Goal: Transaction & Acquisition: Book appointment/travel/reservation

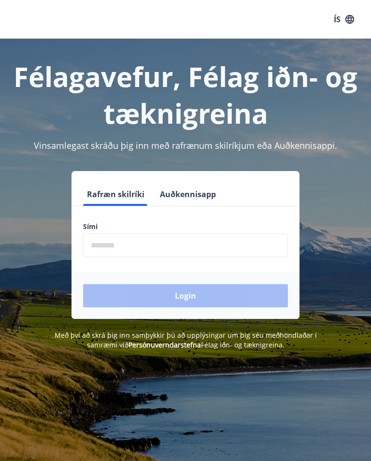
click at [196, 290] on div "Login" at bounding box center [185, 295] width 228 height 46
click at [223, 240] on input "phone" at bounding box center [185, 245] width 205 height 24
click at [116, 248] on input "phone" at bounding box center [185, 245] width 205 height 24
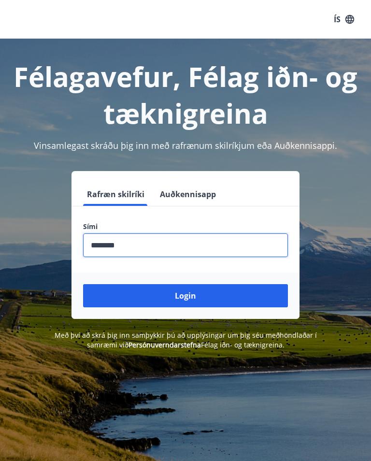
type input "********"
click at [186, 293] on button "Login" at bounding box center [185, 295] width 205 height 23
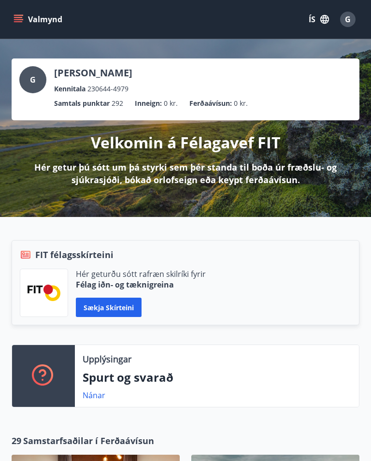
click at [15, 13] on button "Valmynd" at bounding box center [39, 19] width 55 height 17
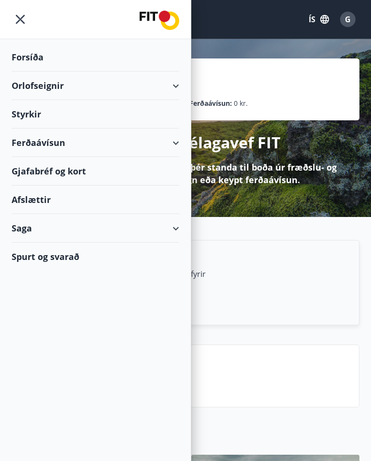
click at [173, 83] on div "Orlofseignir" at bounding box center [96, 85] width 168 height 28
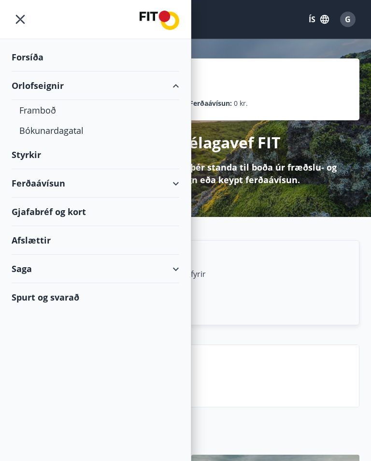
click at [79, 130] on div "Bókunardagatal" at bounding box center [95, 130] width 152 height 20
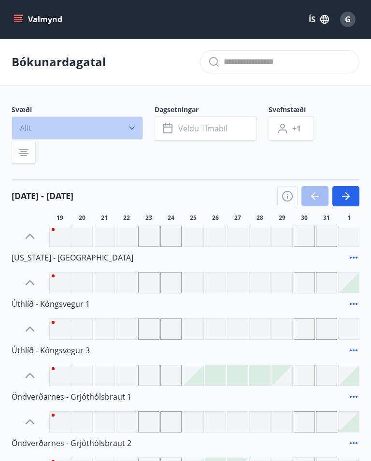
click at [128, 128] on icon "button" at bounding box center [132, 128] width 10 height 10
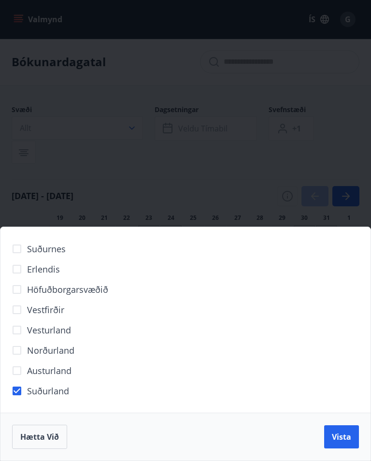
click at [342, 438] on span "Vista" at bounding box center [341, 436] width 19 height 11
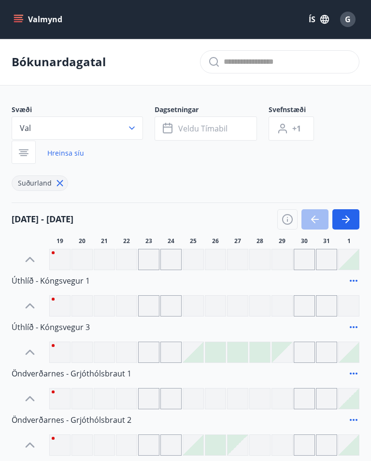
click at [212, 128] on span "Veldu tímabil" at bounding box center [202, 128] width 49 height 11
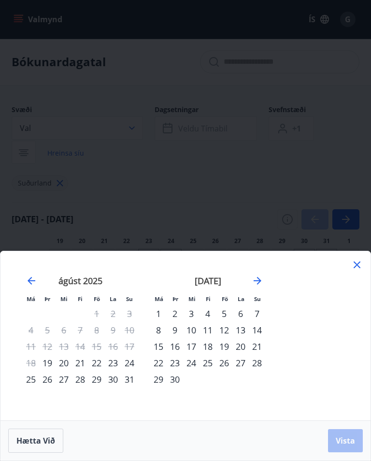
click at [226, 363] on div "26" at bounding box center [224, 363] width 16 height 16
click at [262, 361] on div "28" at bounding box center [257, 363] width 16 height 16
click at [351, 441] on span "Vista" at bounding box center [345, 440] width 19 height 11
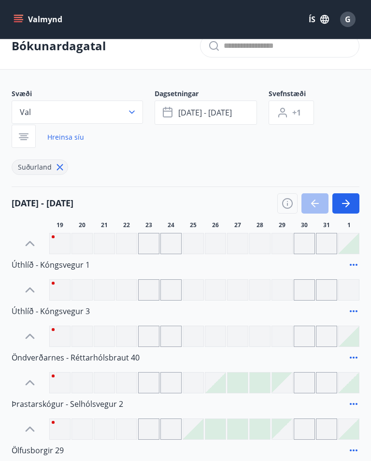
scroll to position [15, 0]
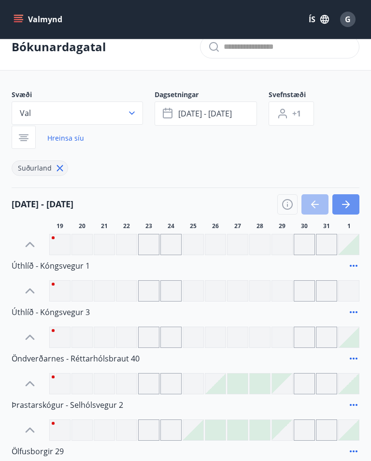
click at [346, 200] on icon "button" at bounding box center [347, 204] width 4 height 8
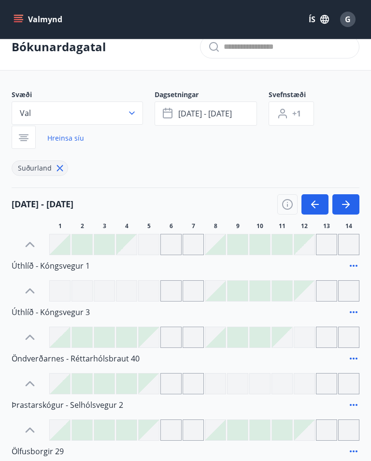
click at [345, 206] on icon "button" at bounding box center [346, 205] width 12 height 12
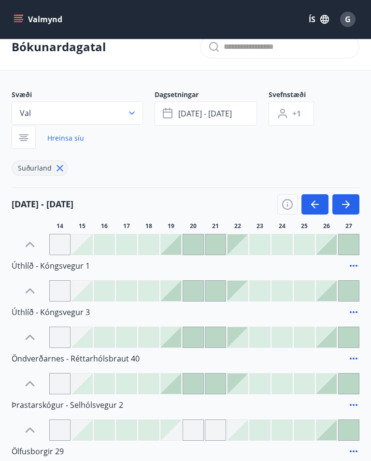
click at [342, 206] on icon "button" at bounding box center [346, 205] width 12 height 12
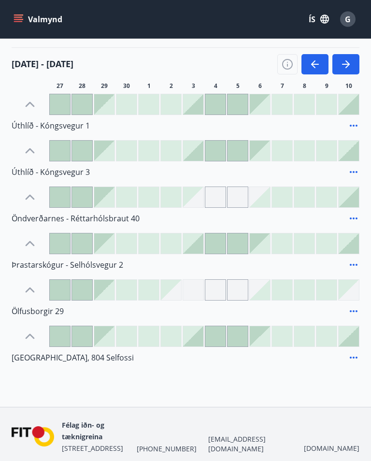
scroll to position [167, 0]
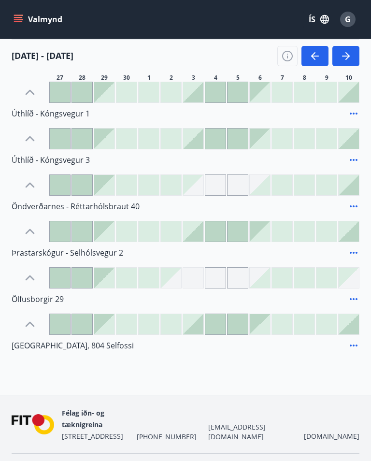
click at [352, 252] on icon at bounding box center [354, 253] width 12 height 12
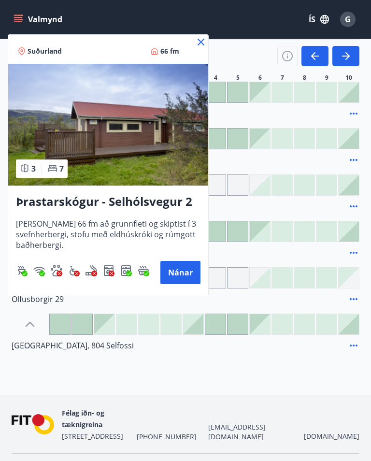
click at [201, 43] on icon at bounding box center [201, 42] width 7 height 7
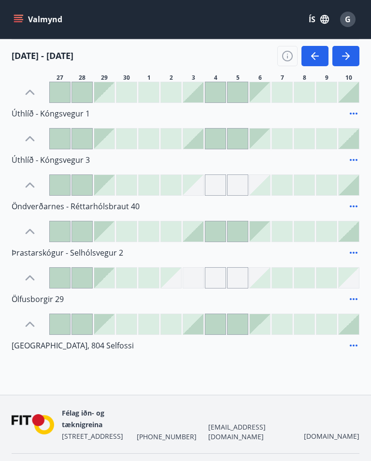
click at [352, 202] on icon at bounding box center [354, 206] width 12 height 12
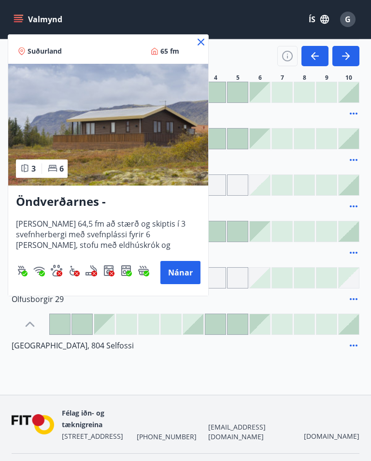
click at [186, 271] on button "Nánar" at bounding box center [180, 272] width 40 height 23
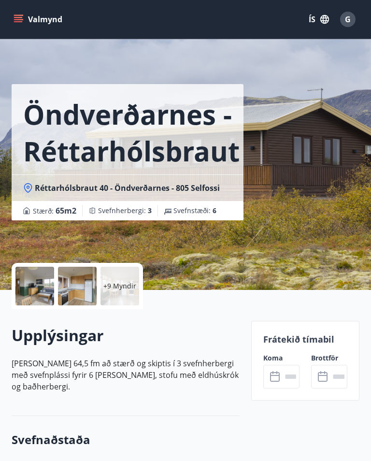
click at [20, 17] on icon "menu" at bounding box center [18, 17] width 9 height 1
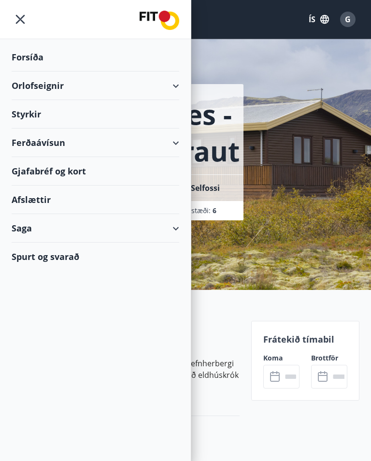
click at [177, 84] on div "Orlofseignir" at bounding box center [96, 85] width 168 height 28
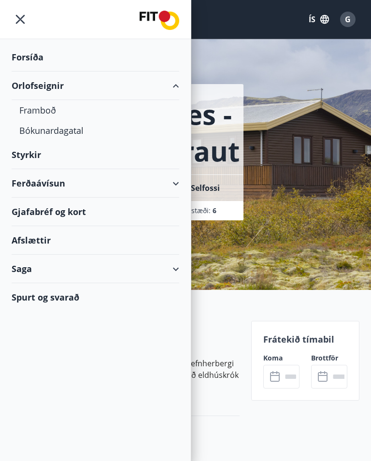
click at [49, 106] on div "Framboð" at bounding box center [95, 110] width 152 height 20
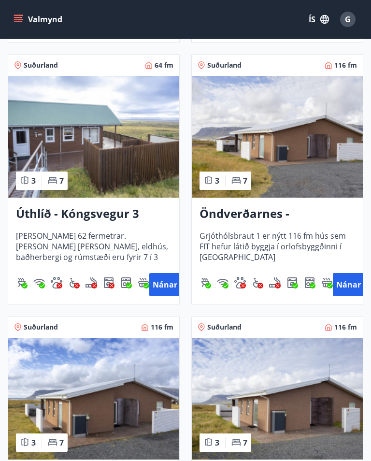
scroll to position [2538, 0]
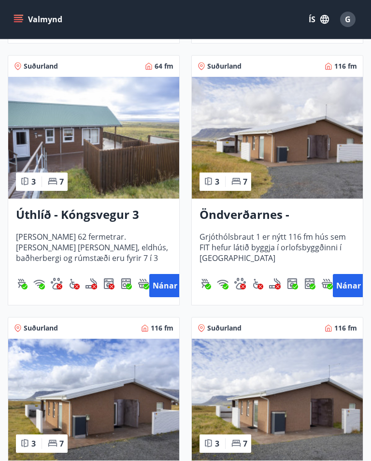
click at [352, 285] on button "Nánar" at bounding box center [348, 285] width 31 height 23
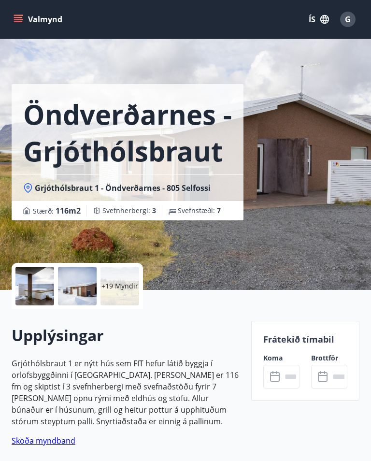
click at [283, 371] on input "text" at bounding box center [291, 377] width 18 height 24
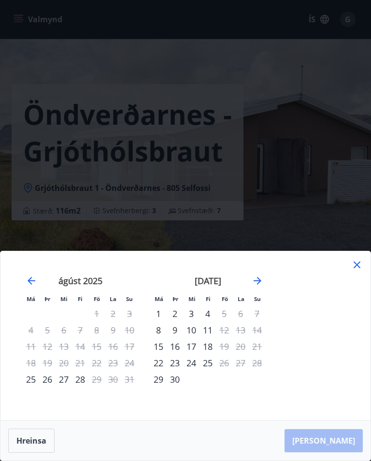
click at [261, 278] on icon "Move forward to switch to the next month." at bounding box center [258, 281] width 12 height 12
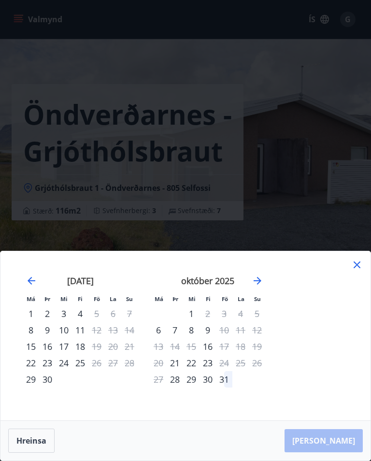
click at [357, 266] on icon at bounding box center [357, 265] width 12 height 12
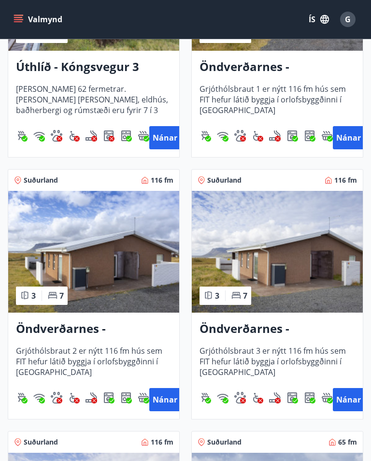
scroll to position [2687, 0]
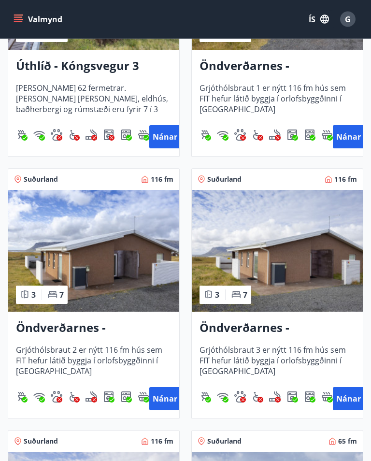
click at [167, 400] on button "Nánar" at bounding box center [164, 398] width 31 height 23
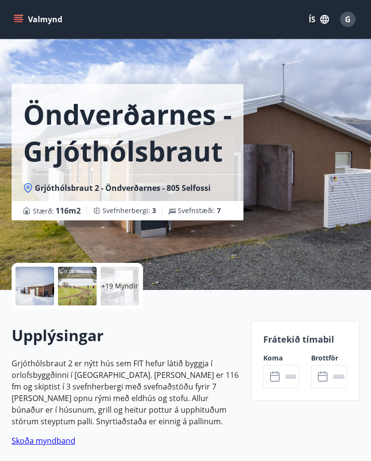
click at [284, 368] on input "text" at bounding box center [291, 377] width 18 height 24
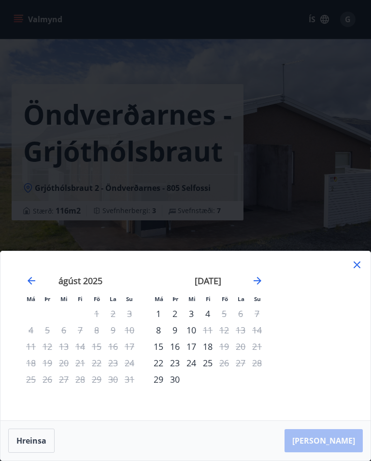
click at [260, 284] on icon "Move forward to switch to the next month." at bounding box center [258, 281] width 8 height 8
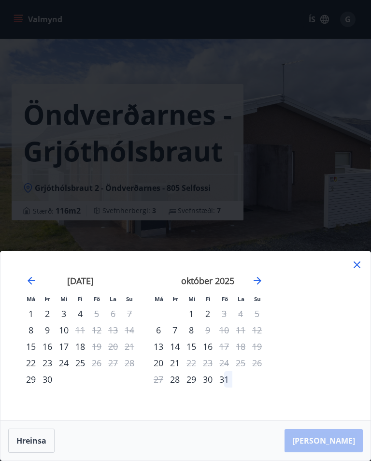
click at [257, 286] on icon "Move forward to switch to the next month." at bounding box center [258, 281] width 12 height 12
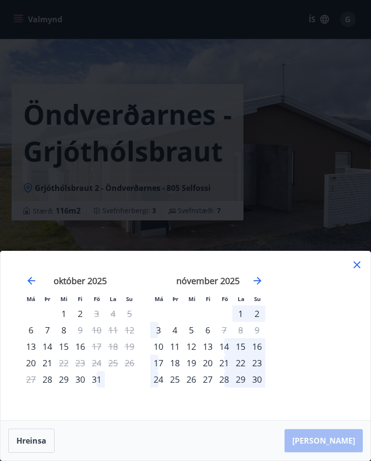
click at [30, 284] on icon "Move backward to switch to the previous month." at bounding box center [32, 281] width 8 height 8
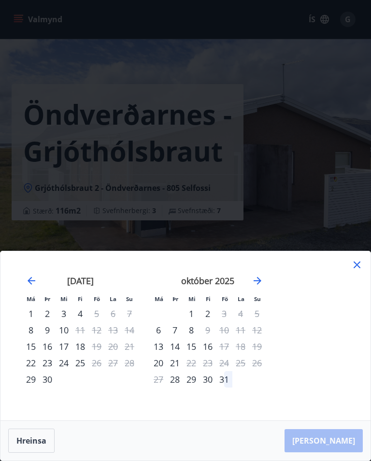
click at [361, 270] on icon at bounding box center [357, 265] width 12 height 12
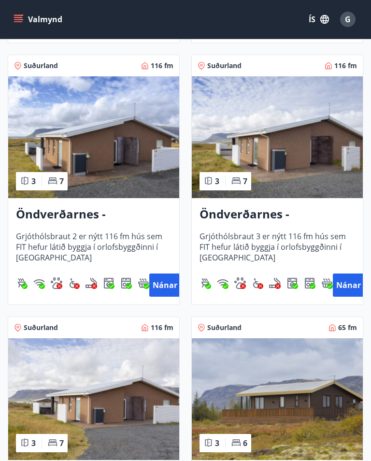
scroll to position [2817, 0]
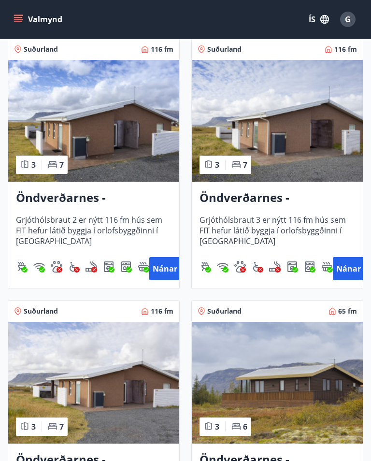
click at [348, 268] on button "Nánar" at bounding box center [348, 268] width 31 height 23
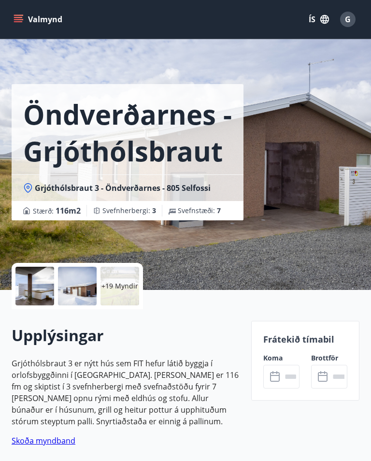
click at [285, 371] on input "text" at bounding box center [291, 377] width 18 height 24
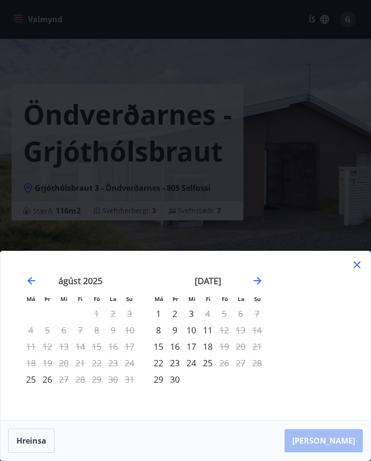
click at [355, 268] on icon at bounding box center [357, 264] width 7 height 7
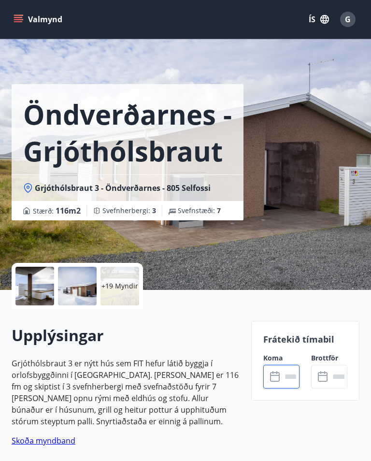
click at [155, 2] on div "Valmynd ÍS G" at bounding box center [185, 19] width 371 height 39
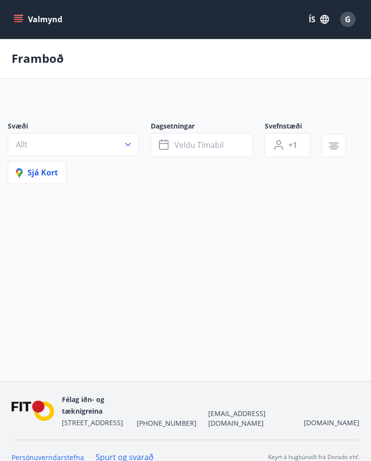
scroll to position [15, 0]
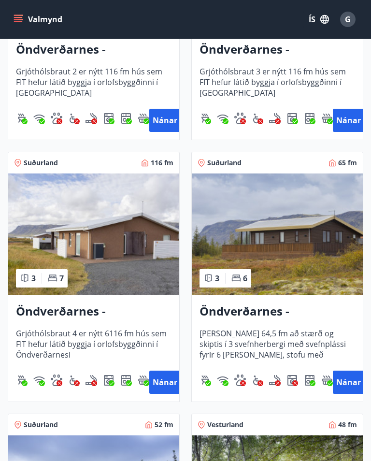
click at [166, 383] on button "Nánar" at bounding box center [164, 381] width 31 height 23
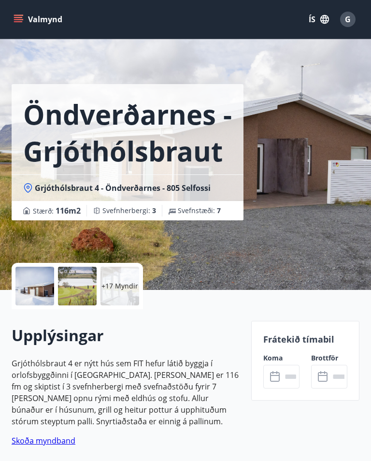
click at [285, 379] on input "text" at bounding box center [291, 377] width 18 height 24
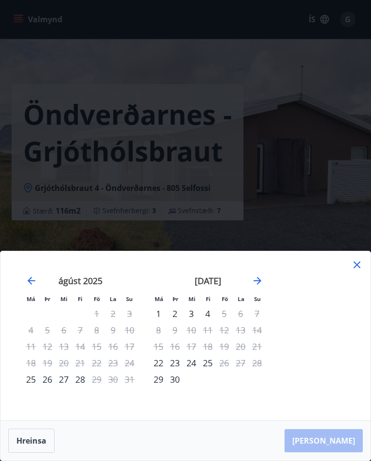
click at [356, 270] on icon at bounding box center [357, 265] width 12 height 12
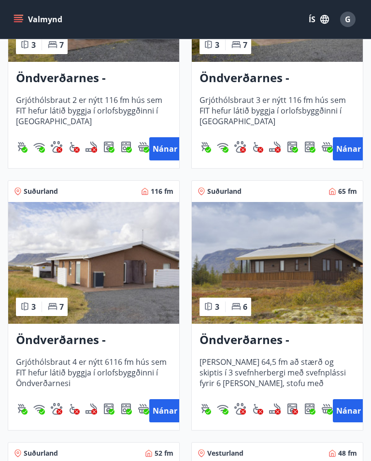
scroll to position [2938, 0]
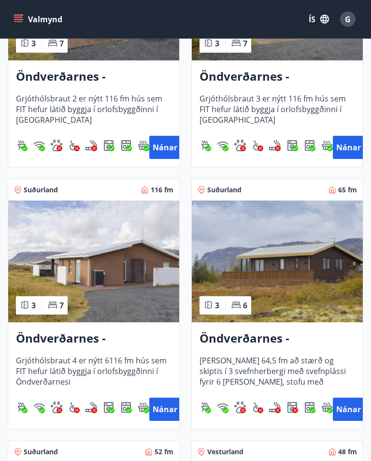
click at [350, 411] on button "Nánar" at bounding box center [348, 409] width 31 height 23
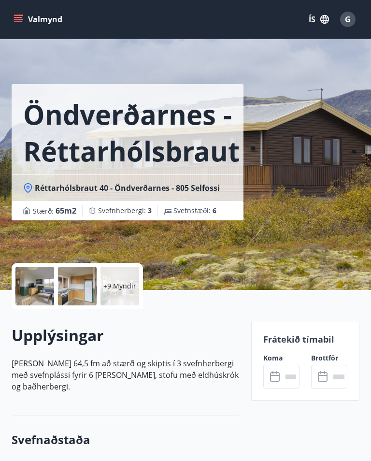
click at [282, 376] on input "text" at bounding box center [291, 377] width 18 height 24
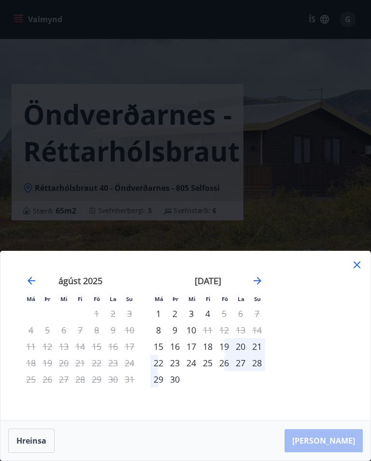
click at [359, 270] on icon at bounding box center [357, 265] width 12 height 12
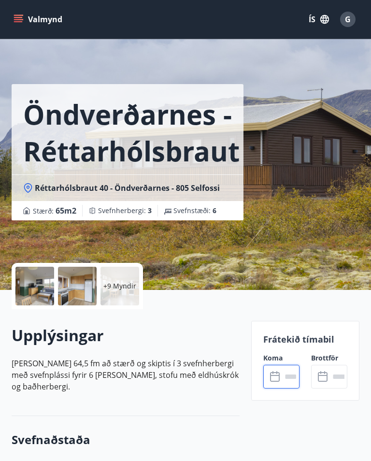
click at [119, 285] on p "+9 Myndir" at bounding box center [119, 286] width 33 height 10
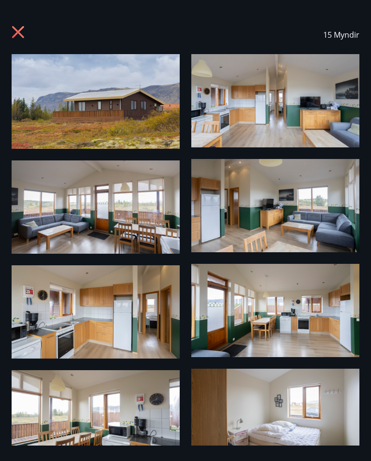
click at [21, 31] on icon at bounding box center [19, 33] width 15 height 15
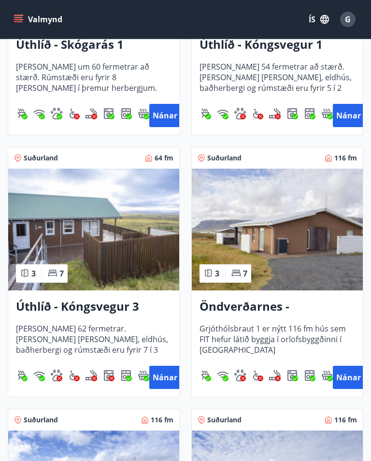
scroll to position [2470, 0]
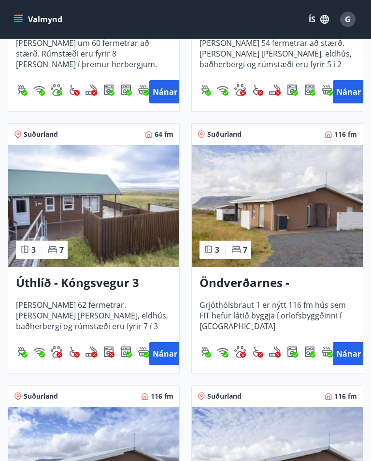
click at [352, 356] on button "Nánar" at bounding box center [348, 353] width 31 height 23
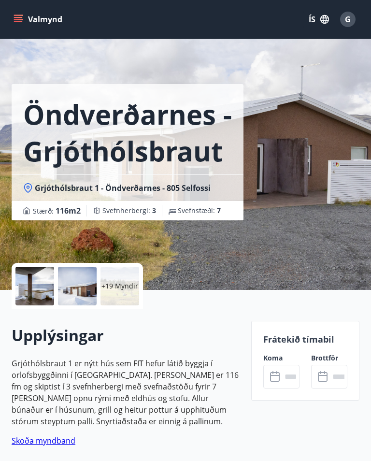
click at [283, 379] on input "text" at bounding box center [291, 377] width 18 height 24
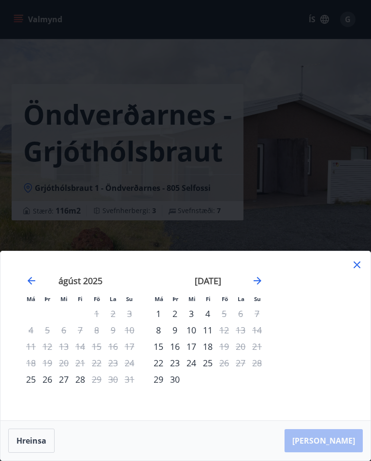
click at [262, 286] on icon "Move forward to switch to the next month." at bounding box center [258, 281] width 12 height 12
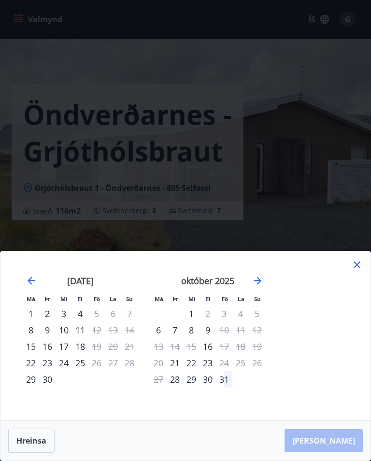
click at [359, 270] on icon at bounding box center [357, 265] width 12 height 12
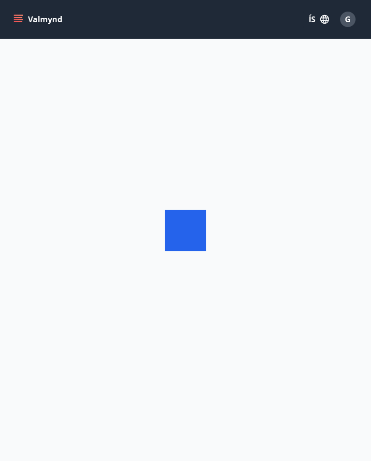
scroll to position [15, 0]
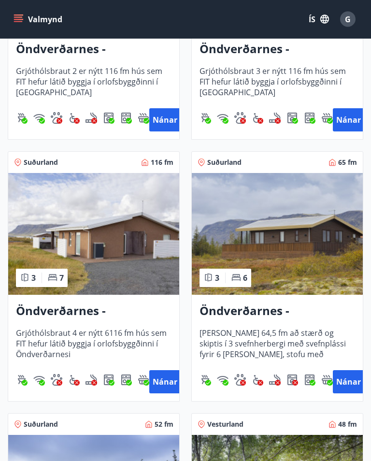
click at [170, 384] on button "Nánar" at bounding box center [164, 381] width 31 height 23
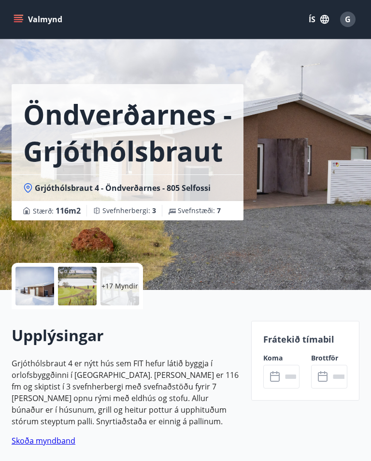
click at [288, 380] on input "text" at bounding box center [291, 377] width 18 height 24
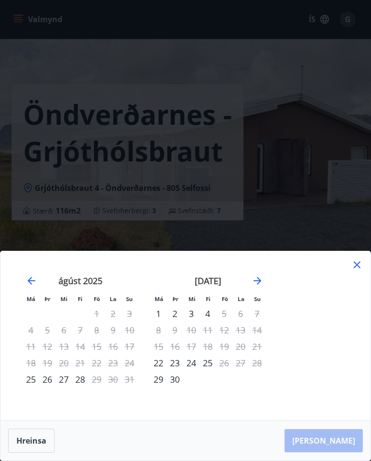
click at [260, 286] on icon "Move forward to switch to the next month." at bounding box center [258, 281] width 12 height 12
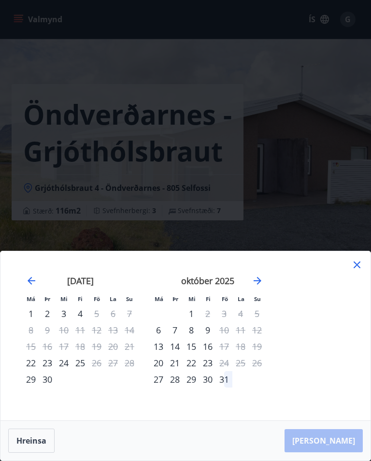
click at [361, 270] on icon at bounding box center [357, 265] width 12 height 12
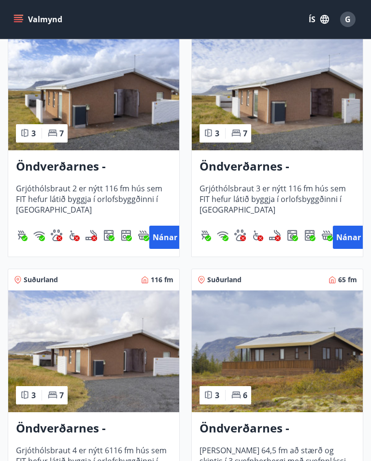
scroll to position [2849, 0]
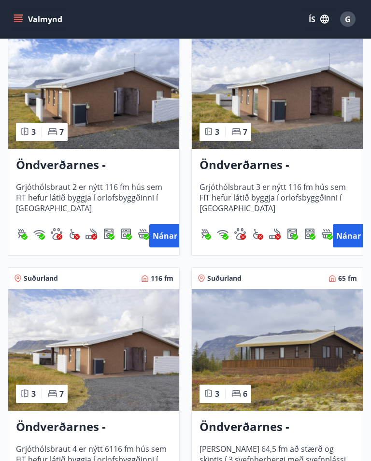
click at [352, 236] on button "Nánar" at bounding box center [348, 236] width 31 height 23
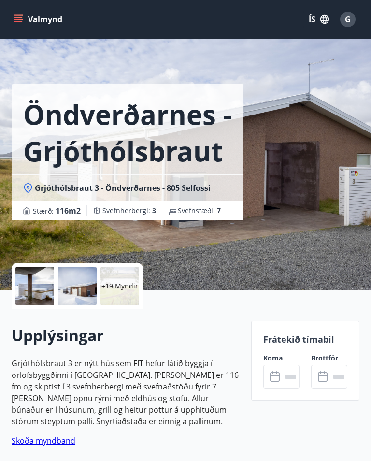
click at [285, 373] on input "text" at bounding box center [291, 377] width 18 height 24
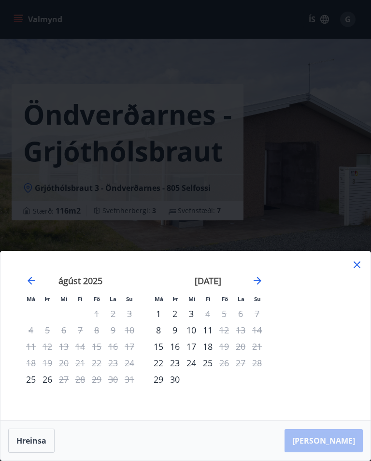
click at [262, 286] on icon "Move forward to switch to the next month." at bounding box center [258, 281] width 12 height 12
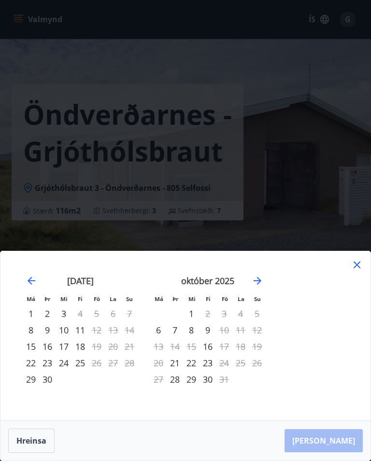
click at [361, 270] on icon at bounding box center [357, 265] width 12 height 12
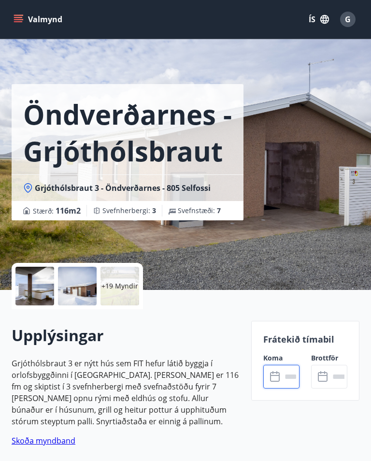
click at [287, 381] on input "text" at bounding box center [291, 377] width 18 height 24
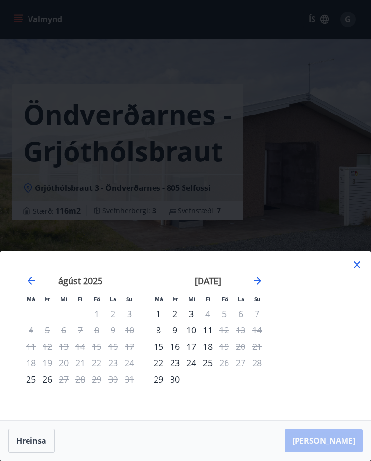
click at [261, 286] on icon "Move forward to switch to the next month." at bounding box center [258, 281] width 12 height 12
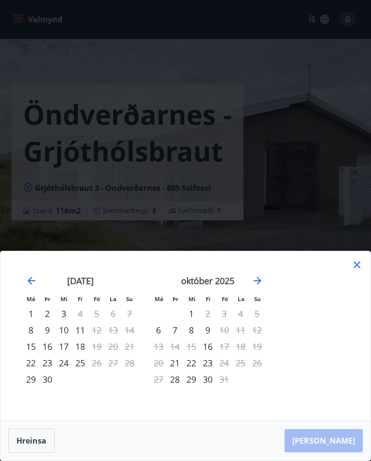
click at [356, 270] on icon at bounding box center [357, 265] width 12 height 12
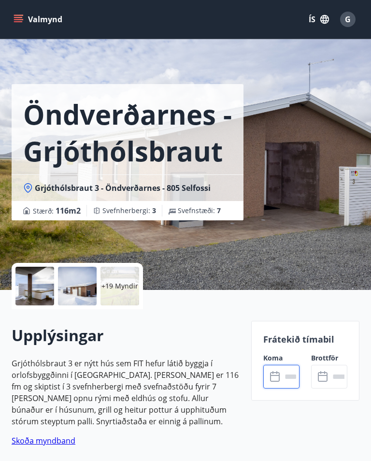
click at [19, 14] on icon "menu" at bounding box center [19, 19] width 10 height 10
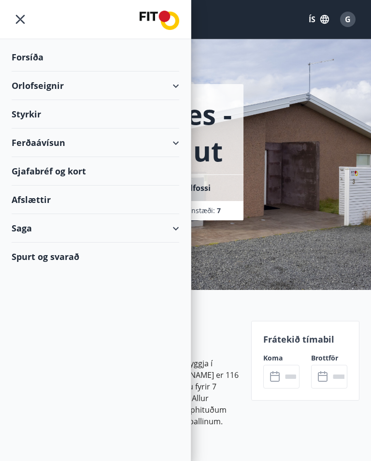
click at [24, 21] on icon "menu" at bounding box center [20, 19] width 17 height 17
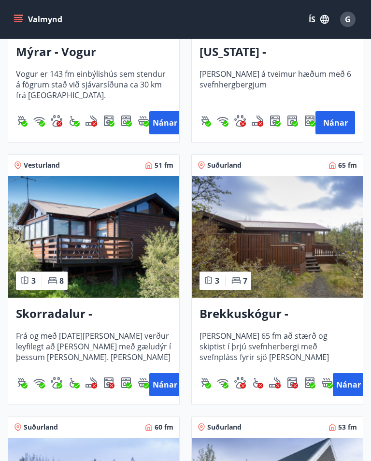
scroll to position [1914, 0]
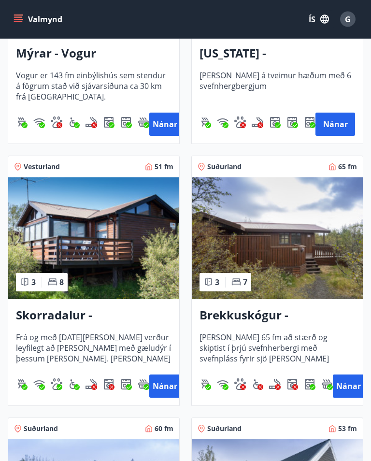
click at [353, 383] on button "Nánar" at bounding box center [348, 386] width 31 height 23
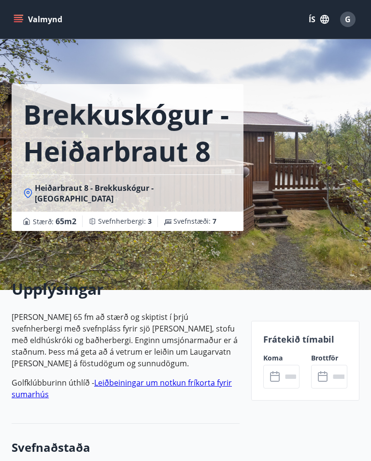
click at [285, 376] on input "text" at bounding box center [291, 377] width 18 height 24
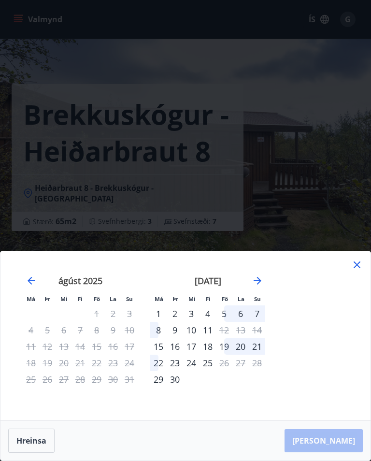
click at [260, 286] on icon "Move forward to switch to the next month." at bounding box center [258, 281] width 12 height 12
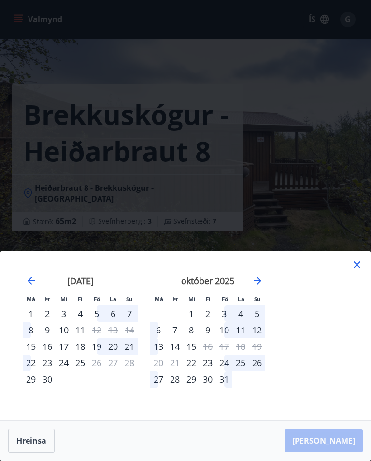
click at [361, 270] on icon at bounding box center [357, 265] width 12 height 12
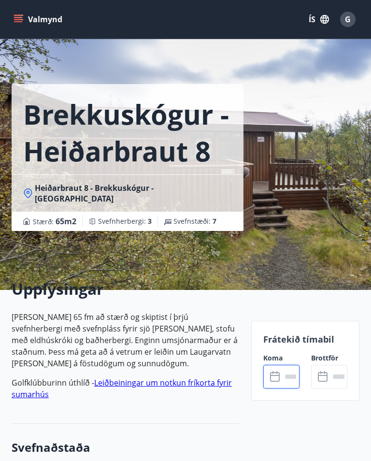
click at [355, 278] on div "Brekkuskógur - Heiðarbraut 8 Heiðarbraut 8 - Brekkuskógur - Bláskógabyggð - Árn…" at bounding box center [186, 145] width 348 height 290
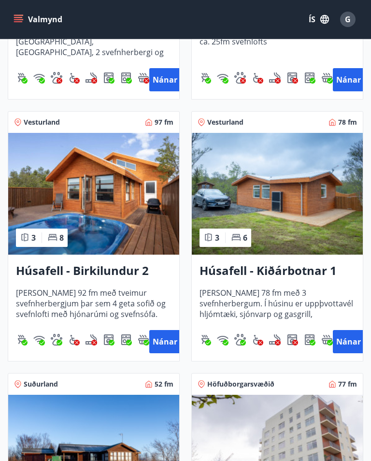
scroll to position [932, 0]
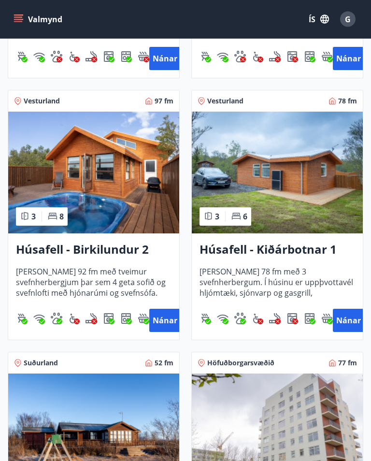
click at [165, 321] on button "Nánar" at bounding box center [164, 320] width 31 height 23
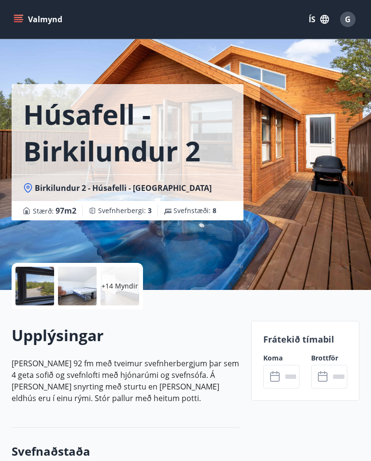
click at [287, 376] on input "text" at bounding box center [291, 377] width 18 height 24
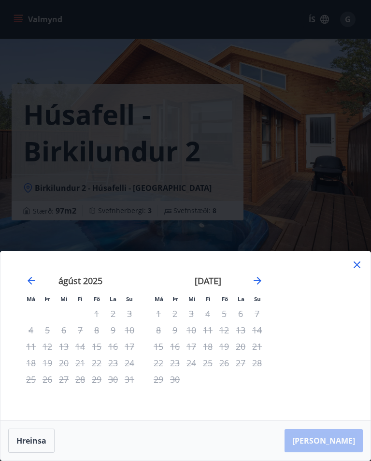
click at [260, 284] on icon "Move forward to switch to the next month." at bounding box center [258, 281] width 8 height 8
click at [362, 270] on icon at bounding box center [357, 265] width 12 height 12
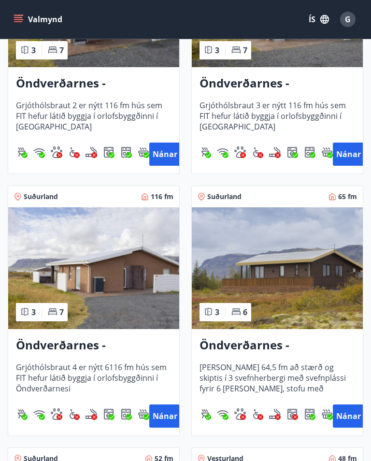
scroll to position [2930, 0]
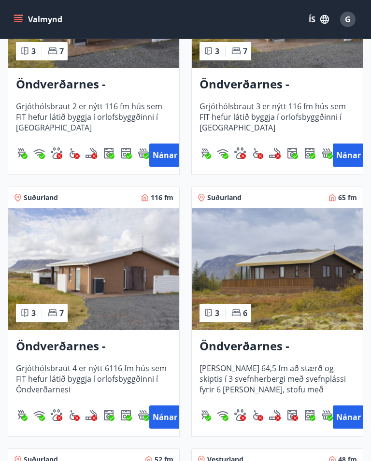
click at [354, 417] on button "Nánar" at bounding box center [348, 416] width 31 height 23
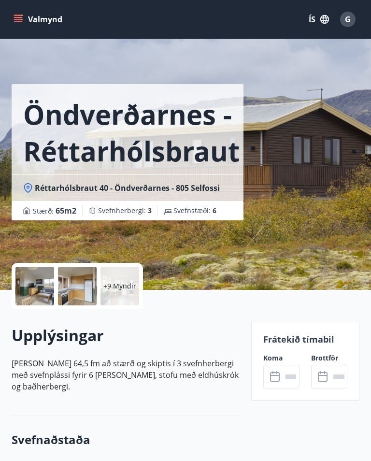
click at [288, 374] on input "text" at bounding box center [291, 377] width 18 height 24
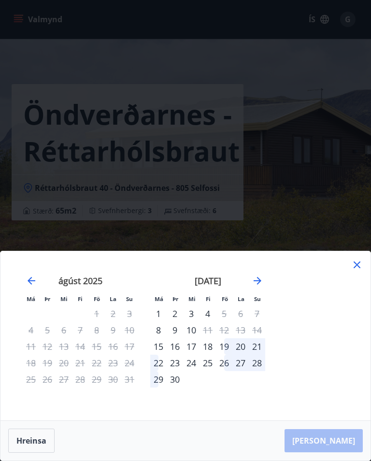
click at [228, 371] on div "26" at bounding box center [224, 363] width 16 height 16
click at [261, 371] on div "28" at bounding box center [257, 363] width 16 height 16
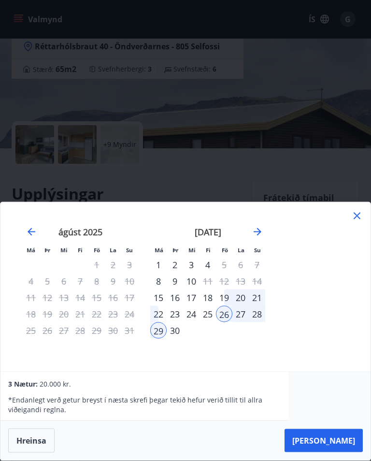
scroll to position [142, 0]
click at [364, 227] on div "Má Þr Mi Fi Fö La Su Má Þr Mi Fi Fö La Su júlí 2025 1 2 3 4 5 6 7 8 9 10 11 12 …" at bounding box center [185, 286] width 370 height 169
click at [359, 219] on icon at bounding box center [357, 216] width 7 height 7
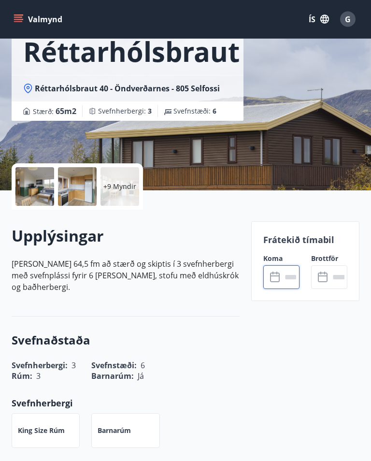
scroll to position [0, 0]
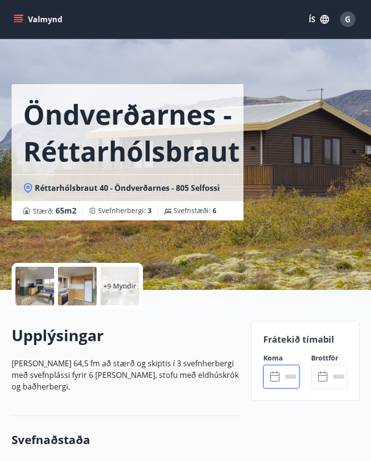
click at [118, 289] on p "+9 Myndir" at bounding box center [119, 286] width 33 height 10
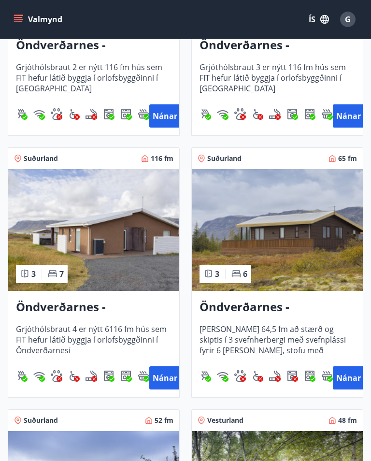
scroll to position [2972, 0]
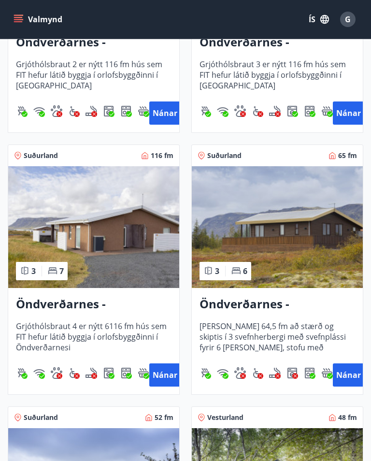
click at [353, 372] on button "Nánar" at bounding box center [348, 374] width 31 height 23
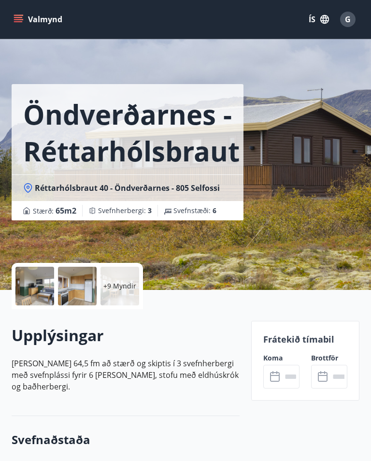
click at [288, 376] on input "text" at bounding box center [291, 377] width 18 height 24
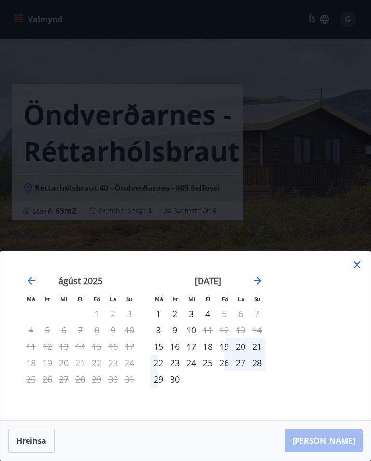
click at [262, 286] on icon "Move forward to switch to the next month." at bounding box center [258, 281] width 12 height 12
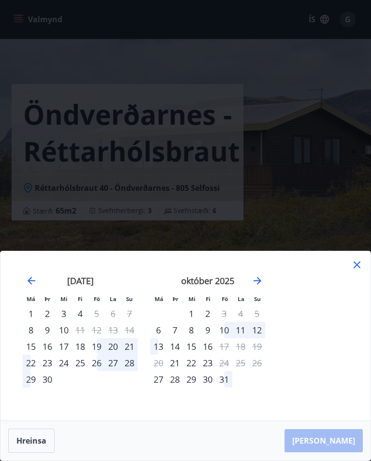
click at [95, 371] on div "26" at bounding box center [96, 363] width 16 height 16
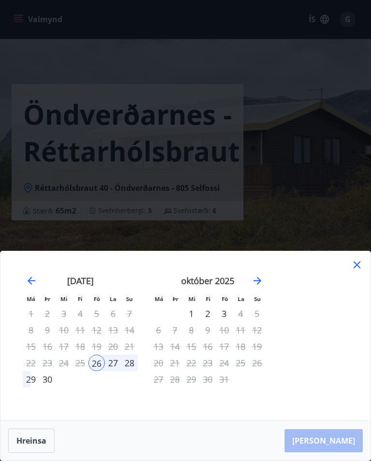
click at [135, 371] on div "28" at bounding box center [129, 363] width 16 height 16
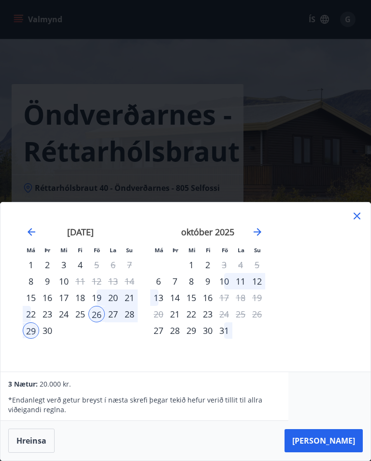
click at [369, 230] on div "Má Þr Mi Fi Fö La Su Má Þr Mi Fi Fö La Su ágúst 2025 1 2 3 4 5 6 7 8 9 10 11 12…" at bounding box center [185, 286] width 370 height 169
click at [355, 219] on icon at bounding box center [357, 216] width 7 height 7
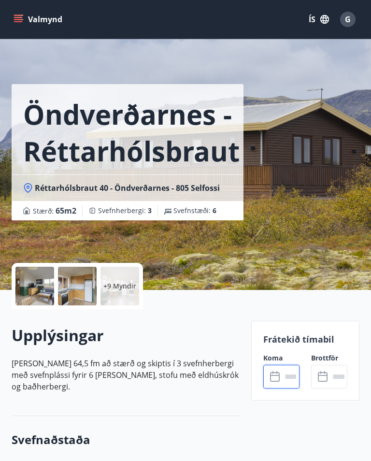
click at [117, 288] on p "+9 Myndir" at bounding box center [119, 286] width 33 height 10
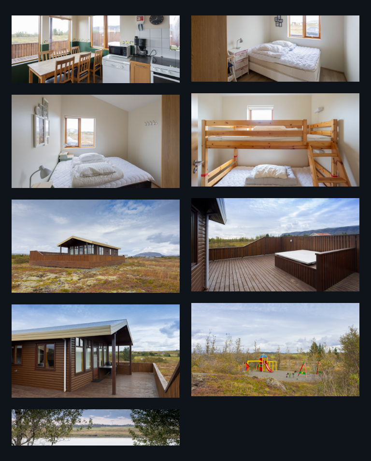
scroll to position [381, 0]
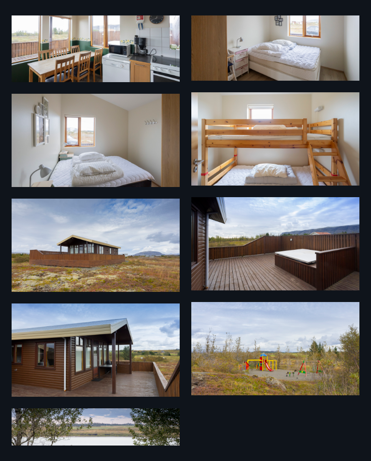
click at [299, 372] on img at bounding box center [275, 348] width 168 height 93
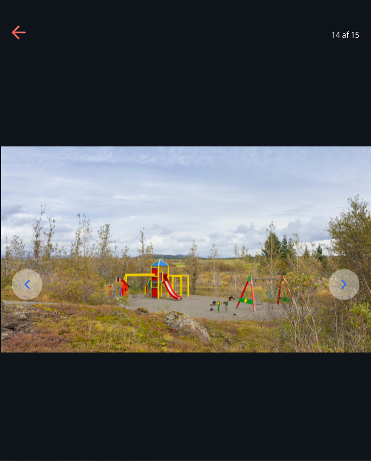
scroll to position [3, 0]
click at [14, 31] on icon at bounding box center [16, 33] width 8 height 14
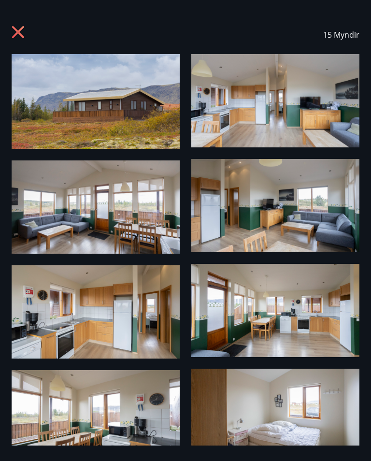
scroll to position [0, 0]
click at [19, 30] on icon at bounding box center [18, 32] width 12 height 12
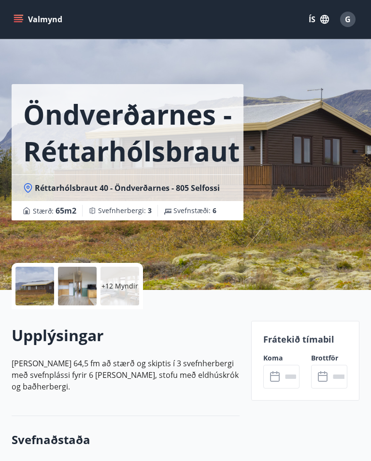
click at [284, 379] on input "text" at bounding box center [291, 377] width 18 height 24
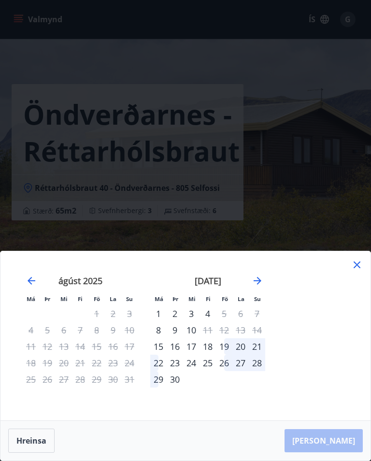
click at [227, 361] on div "26" at bounding box center [224, 363] width 16 height 16
click at [262, 361] on div "28" at bounding box center [257, 363] width 16 height 16
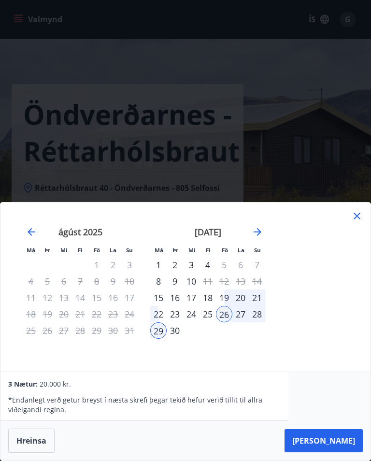
click at [341, 441] on button "Taka Frá" at bounding box center [323, 440] width 78 height 23
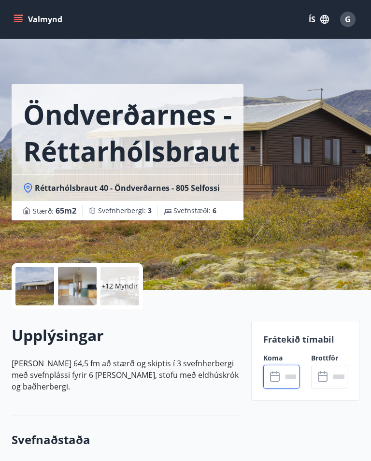
type input "******"
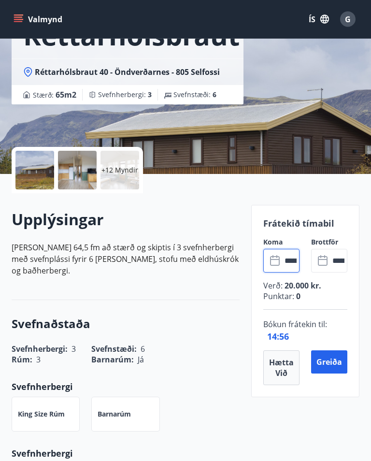
scroll to position [114, 0]
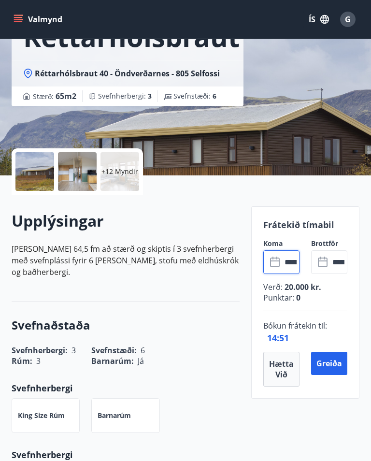
click at [332, 364] on button "Greiða" at bounding box center [329, 363] width 36 height 23
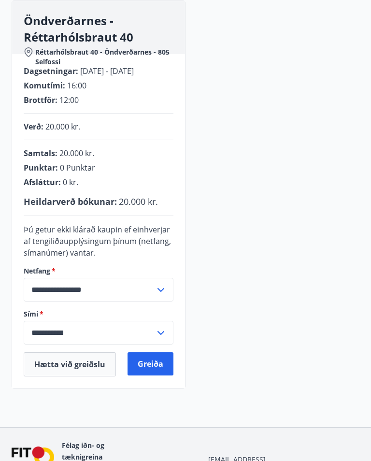
scroll to position [130, 0]
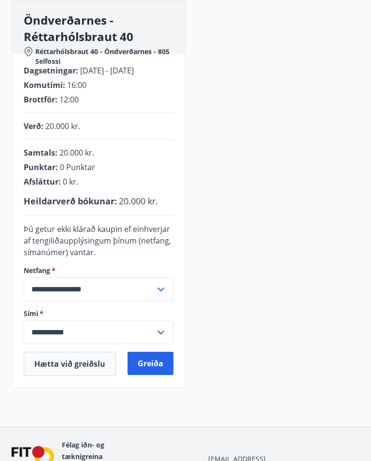
click at [153, 365] on button "Greiða" at bounding box center [151, 363] width 46 height 23
